Goal: Use online tool/utility: Utilize a website feature to perform a specific function

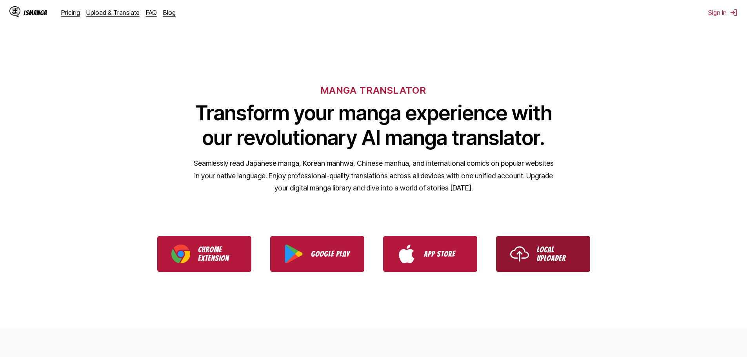
click at [564, 245] on link "Local Uploader" at bounding box center [543, 254] width 94 height 36
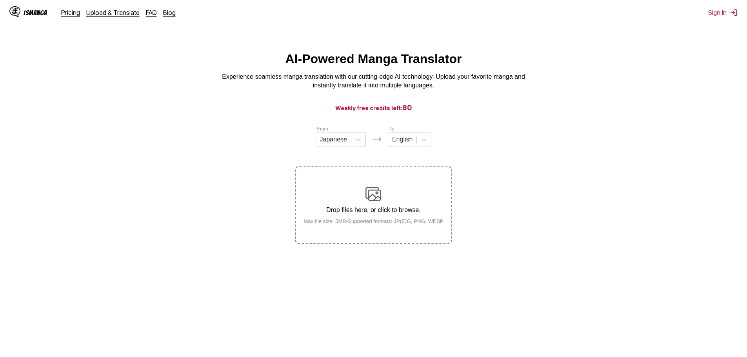
click at [361, 204] on div "Drop files here, or click to browse. Max file size: 5MB • Supported formats: JP…" at bounding box center [373, 205] width 152 height 38
click at [0, 0] on input "Drop files here, or click to browse. Max file size: 5MB • Supported formats: JP…" at bounding box center [0, 0] width 0 height 0
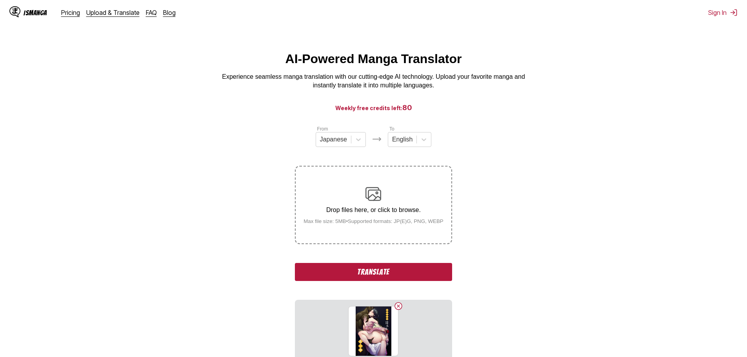
click at [372, 272] on button "Translate" at bounding box center [373, 272] width 157 height 18
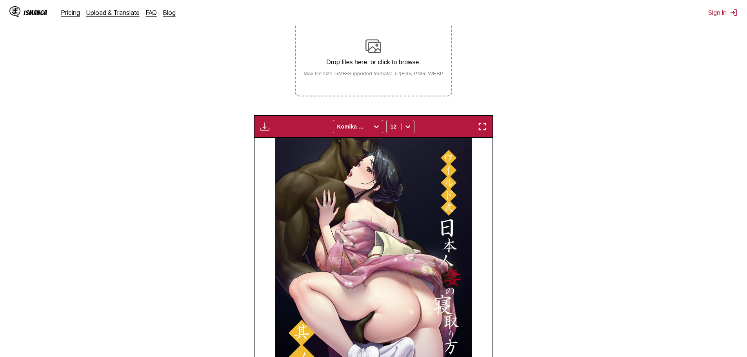
scroll to position [103, 0]
